Goal: Information Seeking & Learning: Learn about a topic

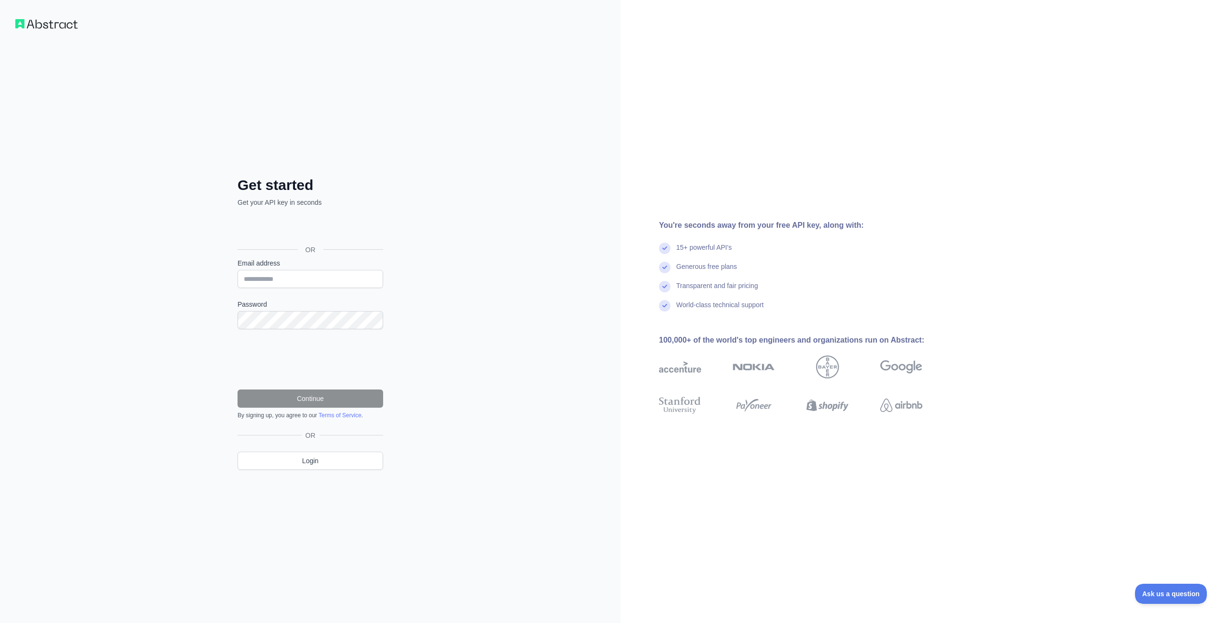
click at [318, 227] on div "Google සමගින් පුරන්න. නව පටිත්තක විවෘත වේ" at bounding box center [309, 228] width 144 height 21
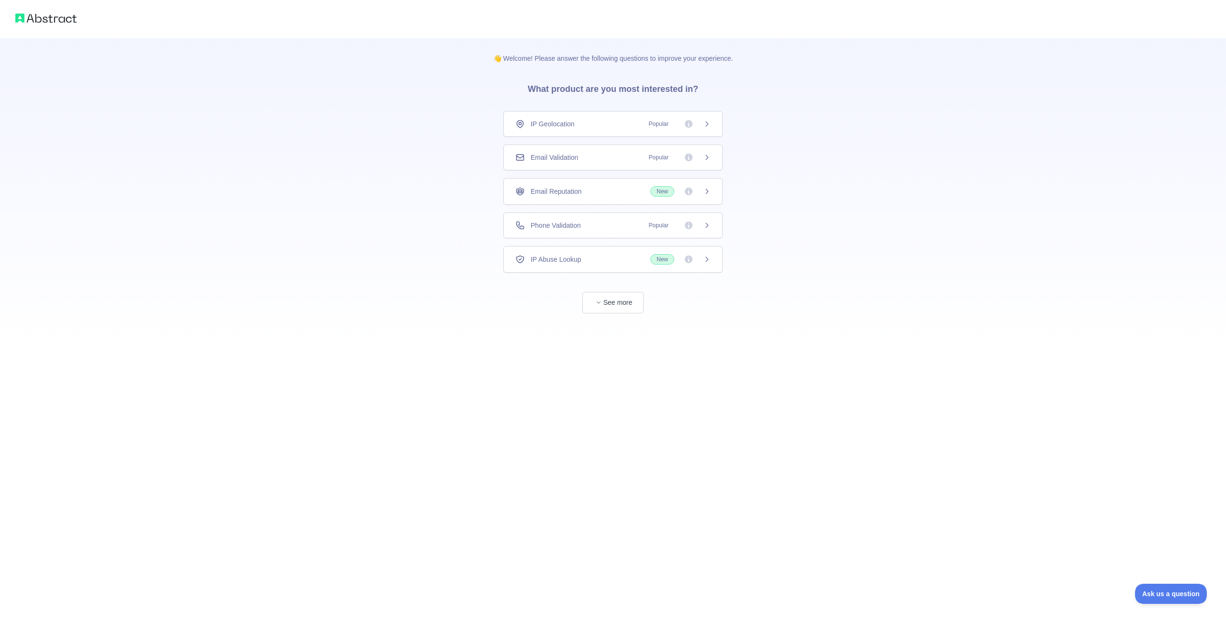
click at [706, 123] on icon at bounding box center [707, 124] width 2 height 4
click at [621, 304] on button "See more" at bounding box center [612, 303] width 61 height 22
click at [67, 19] on img at bounding box center [45, 17] width 61 height 13
click at [708, 126] on icon at bounding box center [707, 124] width 8 height 8
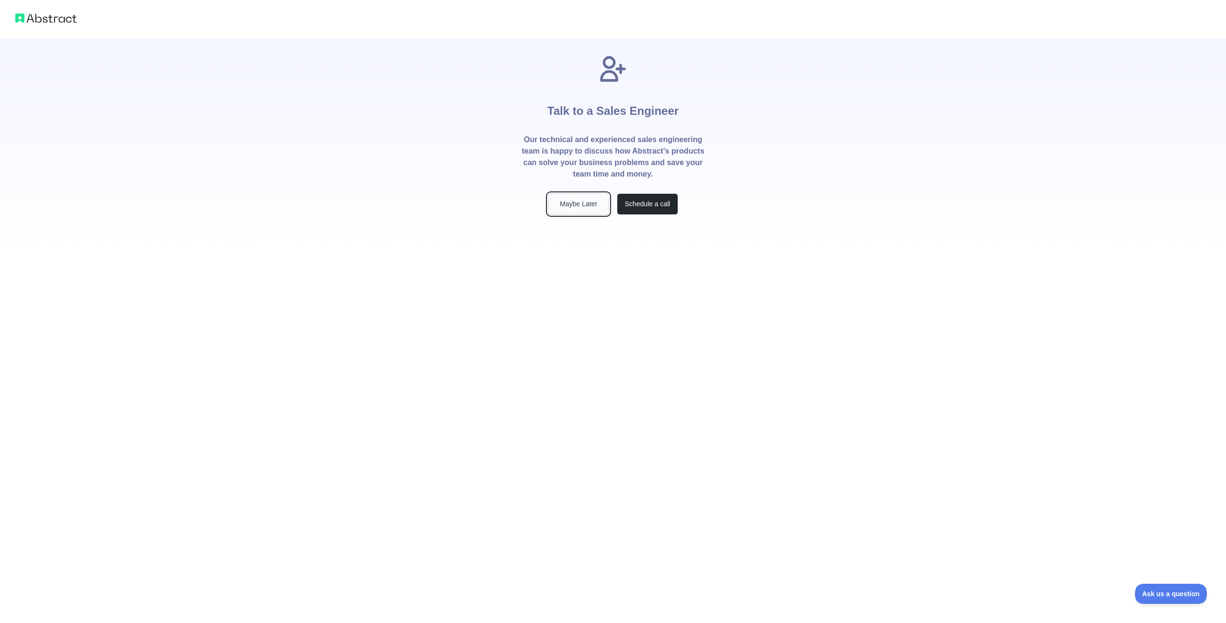
click at [587, 204] on button "Maybe Later" at bounding box center [578, 204] width 61 height 22
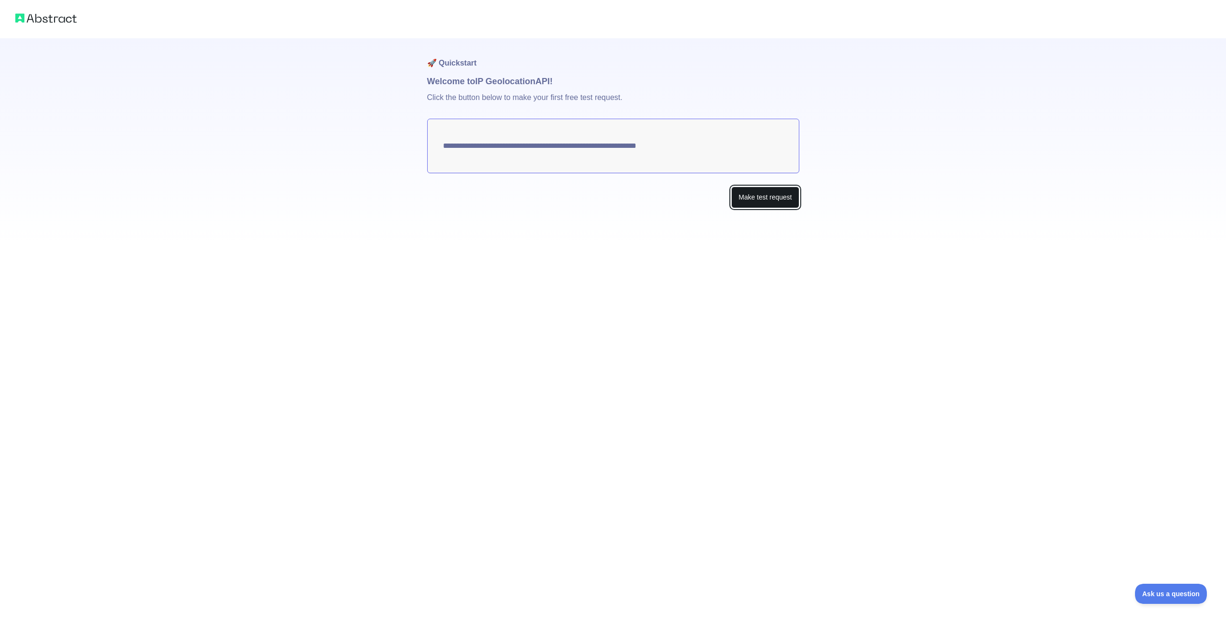
click at [766, 194] on button "Make test request" at bounding box center [765, 198] width 68 height 22
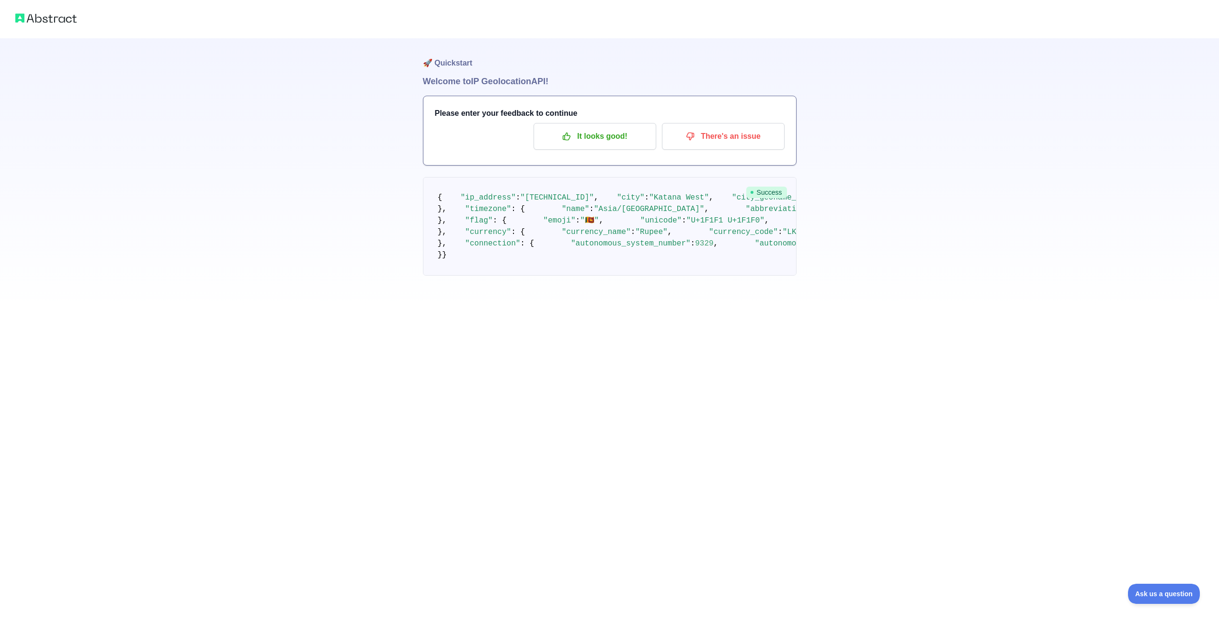
click at [54, 18] on img at bounding box center [45, 17] width 61 height 13
click at [70, 16] on img at bounding box center [45, 17] width 61 height 13
